Goal: Use online tool/utility: Utilize a website feature to perform a specific function

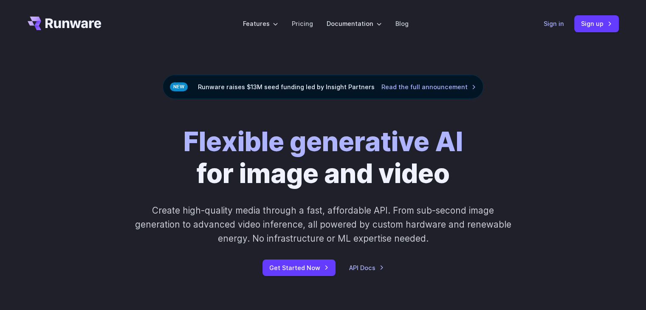
click at [550, 19] on link "Sign in" at bounding box center [554, 24] width 20 height 10
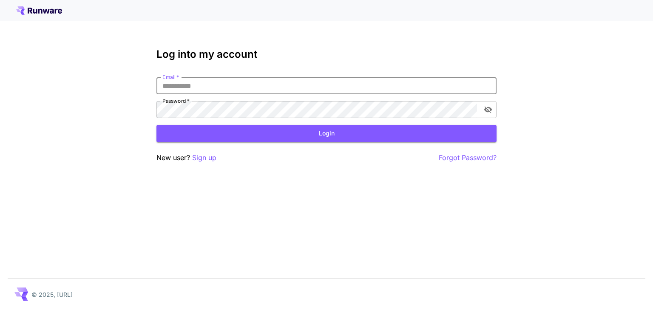
click at [254, 84] on input "Email   *" at bounding box center [326, 85] width 340 height 17
type input "**********"
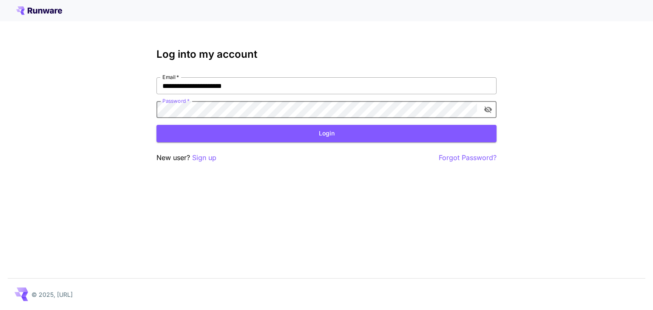
click button "Login" at bounding box center [326, 133] width 340 height 17
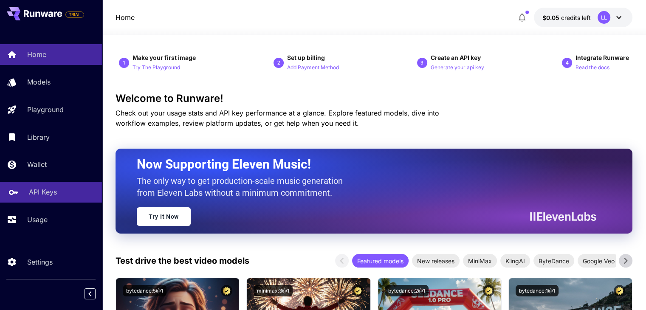
click at [82, 192] on div "API Keys" at bounding box center [62, 192] width 66 height 10
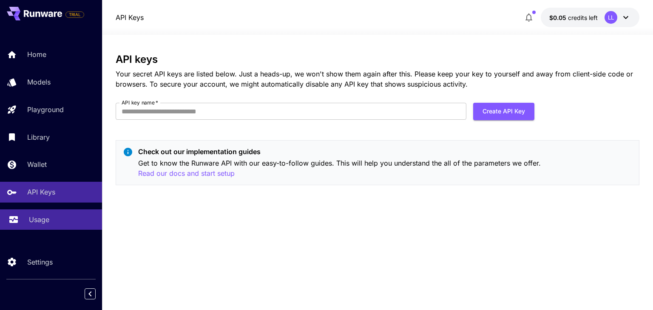
click at [56, 220] on div "Usage" at bounding box center [62, 220] width 66 height 10
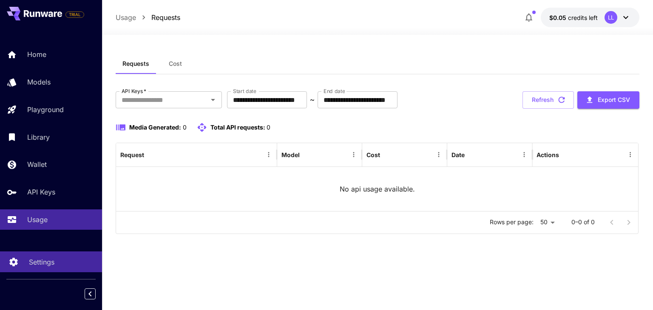
click at [58, 262] on div "Settings" at bounding box center [62, 262] width 66 height 10
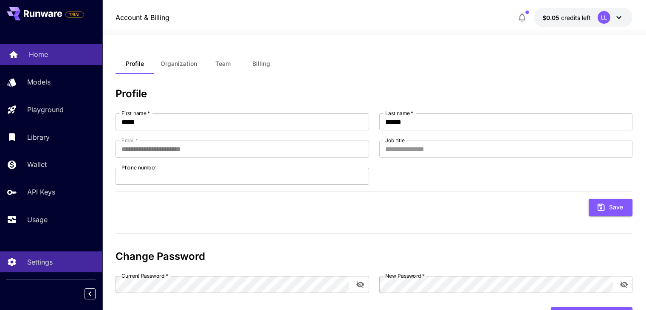
click at [54, 60] on div "Home" at bounding box center [62, 54] width 66 height 10
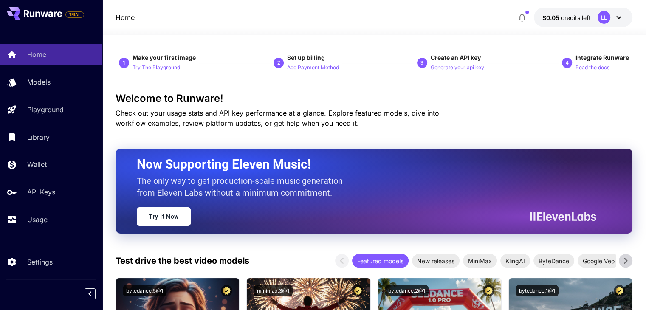
scroll to position [104, 0]
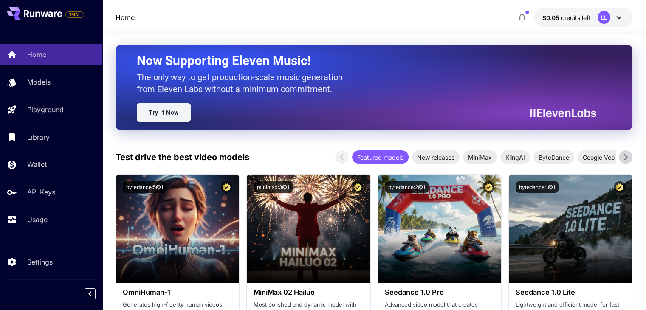
click at [162, 111] on link "Try It Now" at bounding box center [164, 112] width 54 height 19
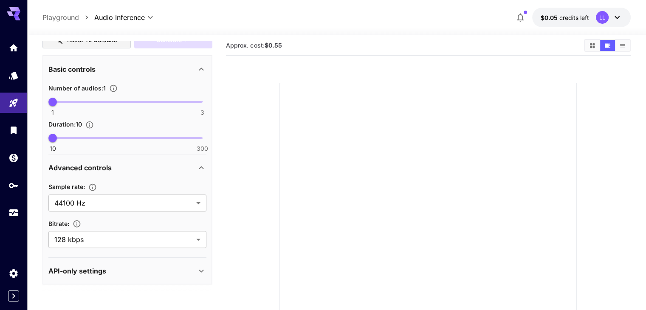
scroll to position [6, 0]
type input "*"
drag, startPoint x: 56, startPoint y: 99, endPoint x: 29, endPoint y: 97, distance: 27.2
click at [29, 97] on section "Editor **** ​ Copy AIR ID ElevenLabs Music V1 1.0 elevenlabs_music Reset to def…" at bounding box center [336, 216] width 619 height 377
